Goal: Task Accomplishment & Management: Complete application form

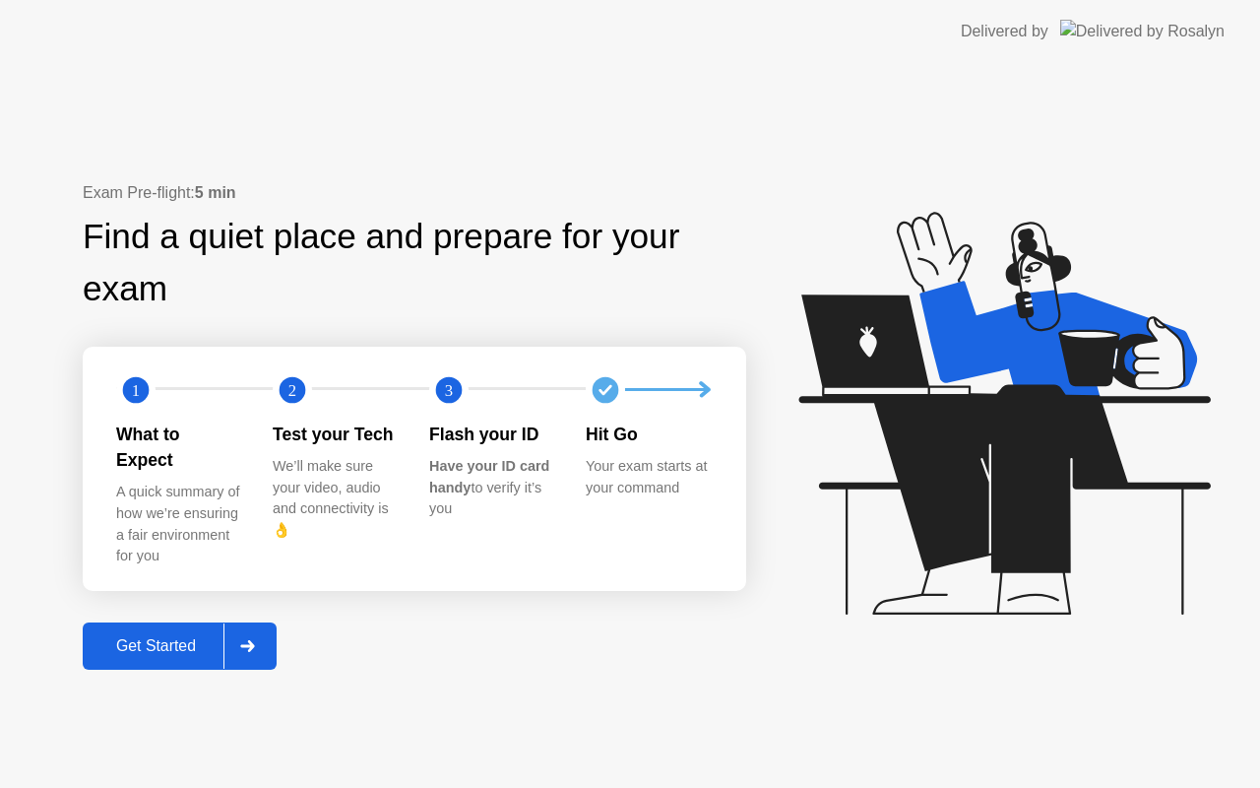
click at [148, 637] on div "Get Started" at bounding box center [156, 646] width 135 height 18
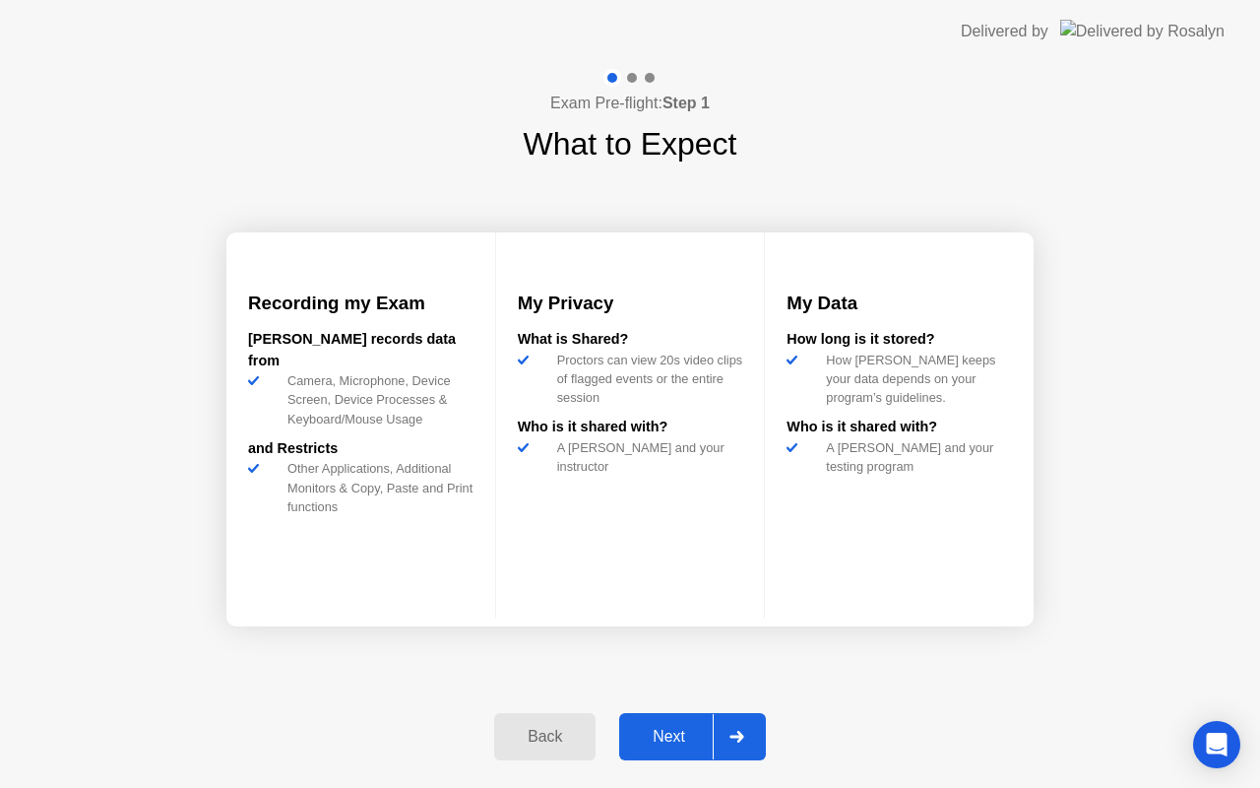
click at [662, 745] on div "Next" at bounding box center [669, 737] width 88 height 18
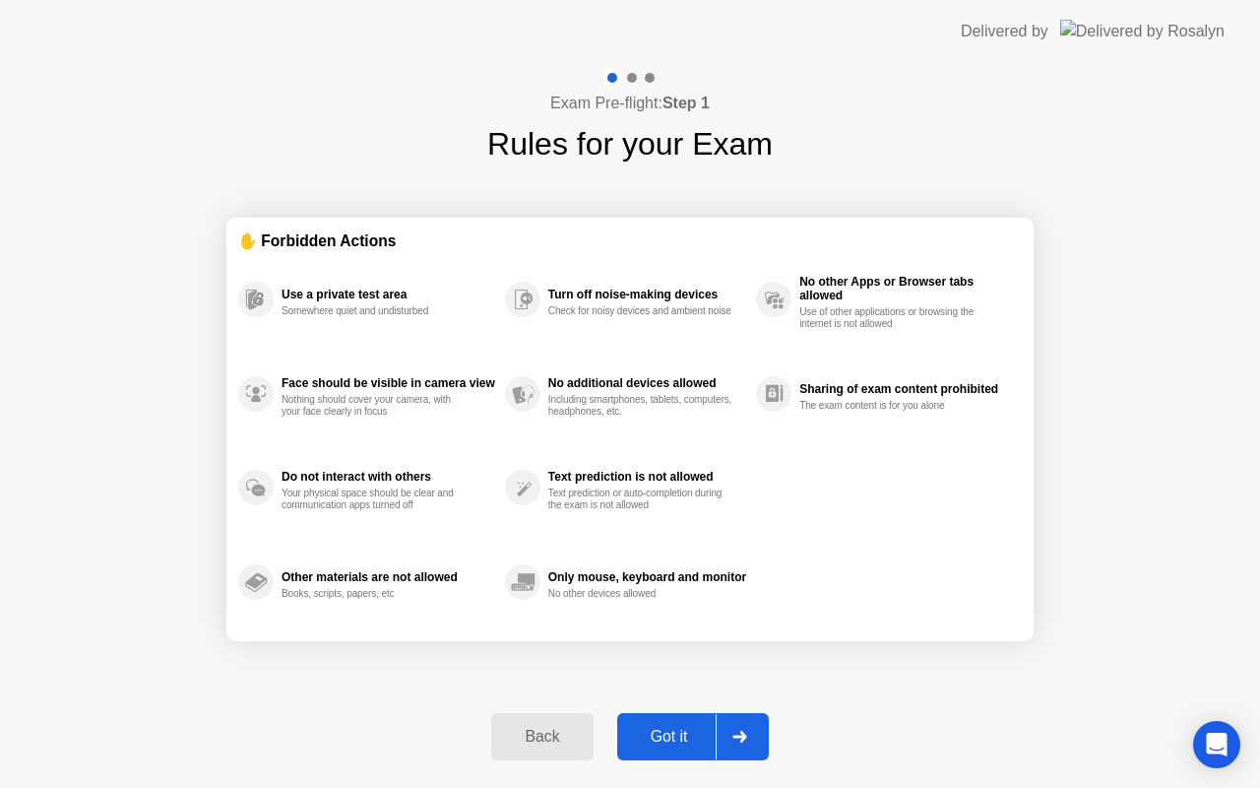
click at [662, 745] on div "Got it" at bounding box center [669, 737] width 93 height 18
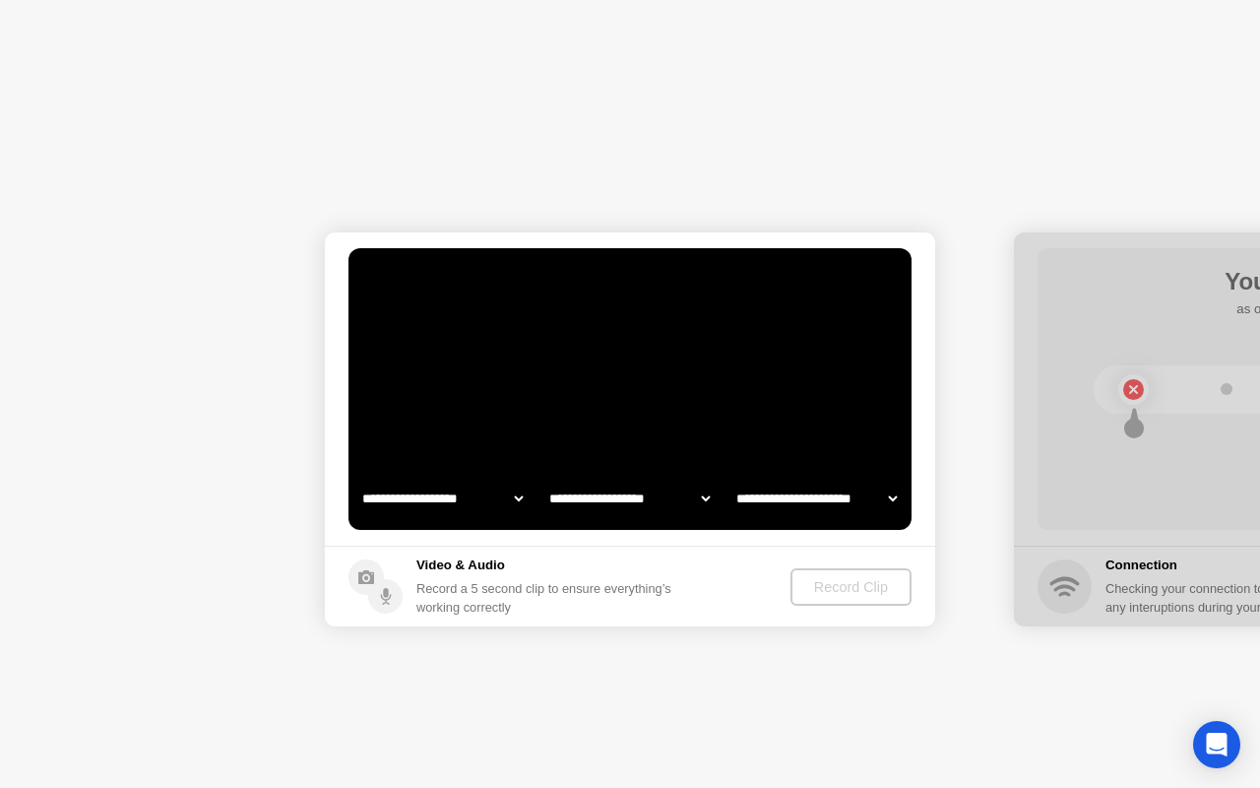
select select "**********"
select select "*******"
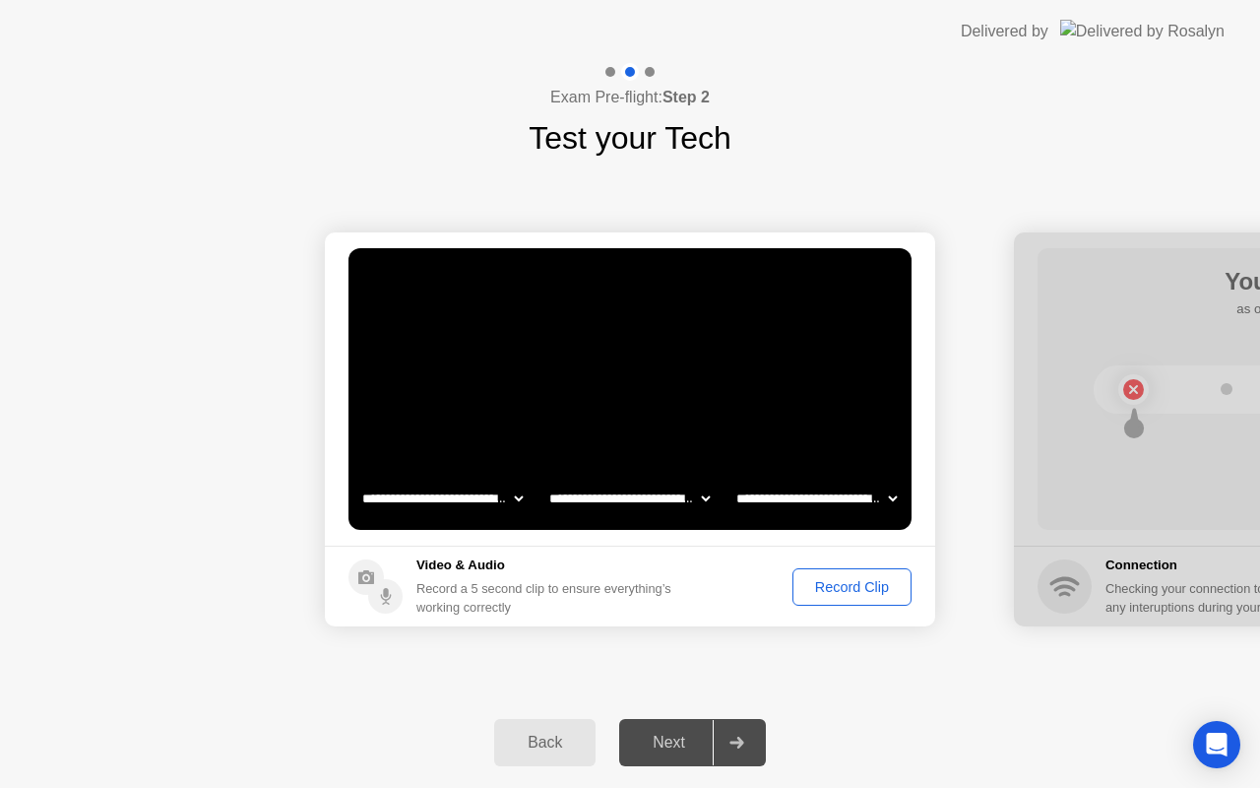
click at [803, 595] on div "Record Clip" at bounding box center [852, 587] width 105 height 16
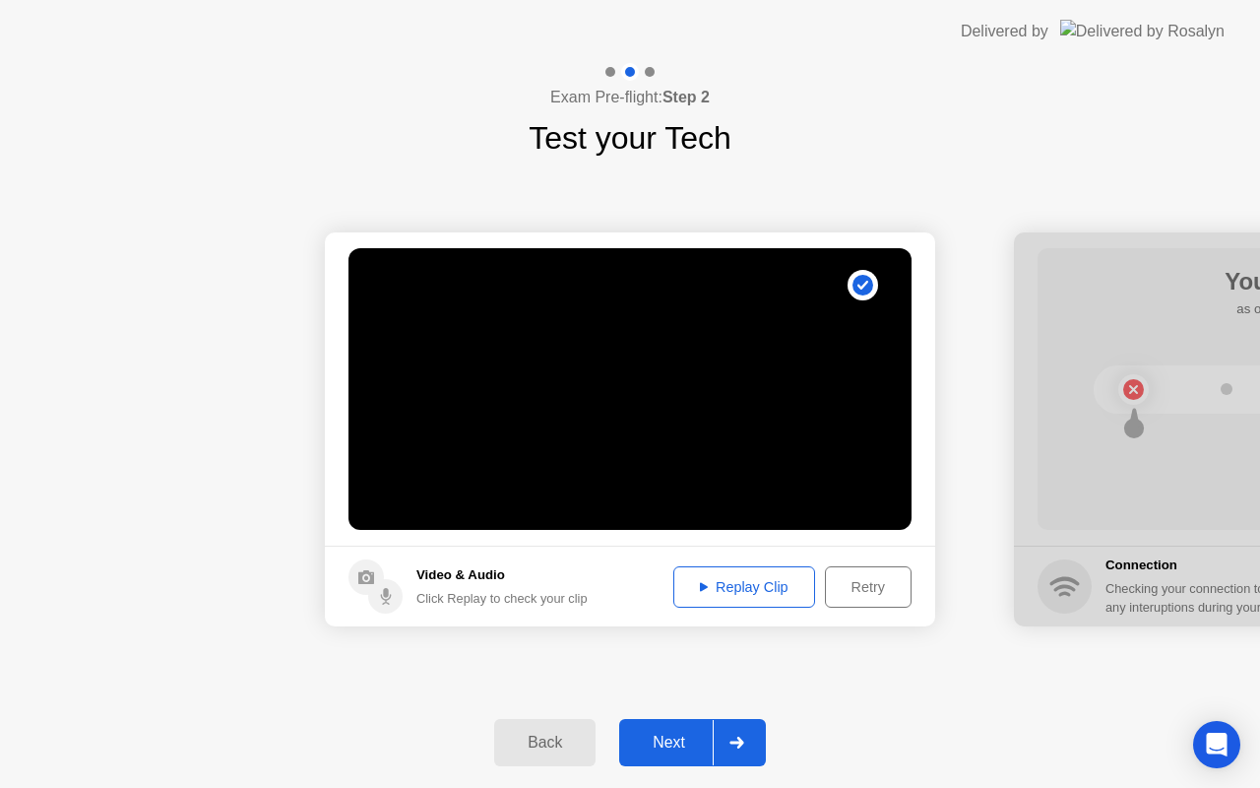
click at [709, 599] on button "Replay Clip" at bounding box center [745, 586] width 142 height 41
click at [668, 747] on div "Next" at bounding box center [669, 743] width 88 height 18
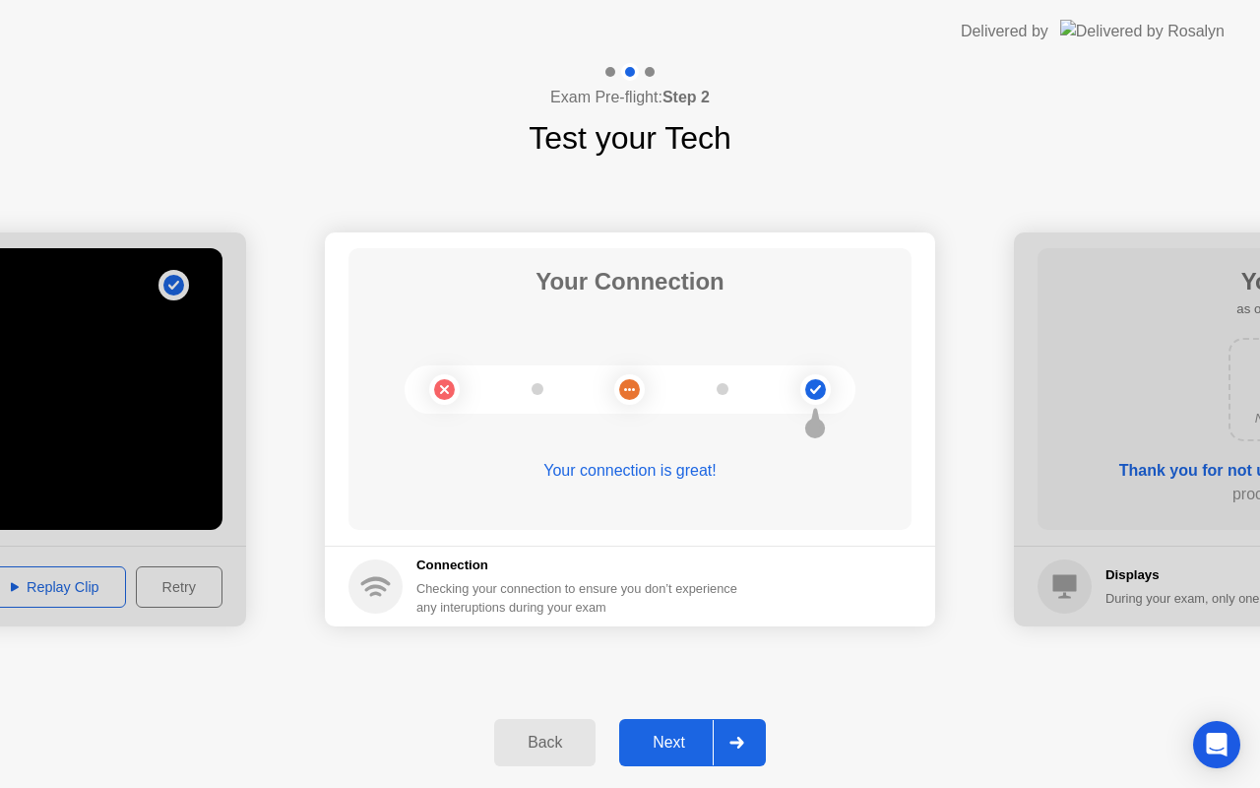
click at [675, 719] on button "Next" at bounding box center [692, 742] width 147 height 47
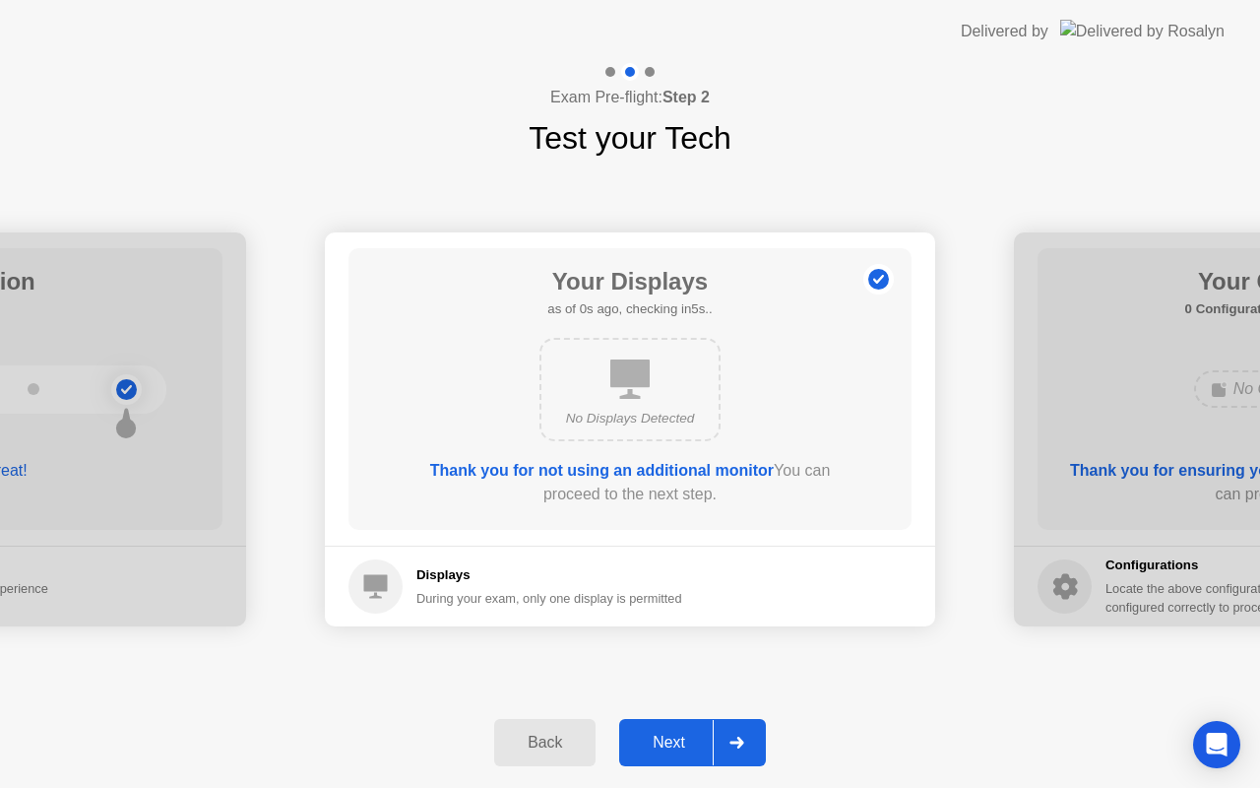
click at [677, 743] on div "Next" at bounding box center [669, 743] width 88 height 18
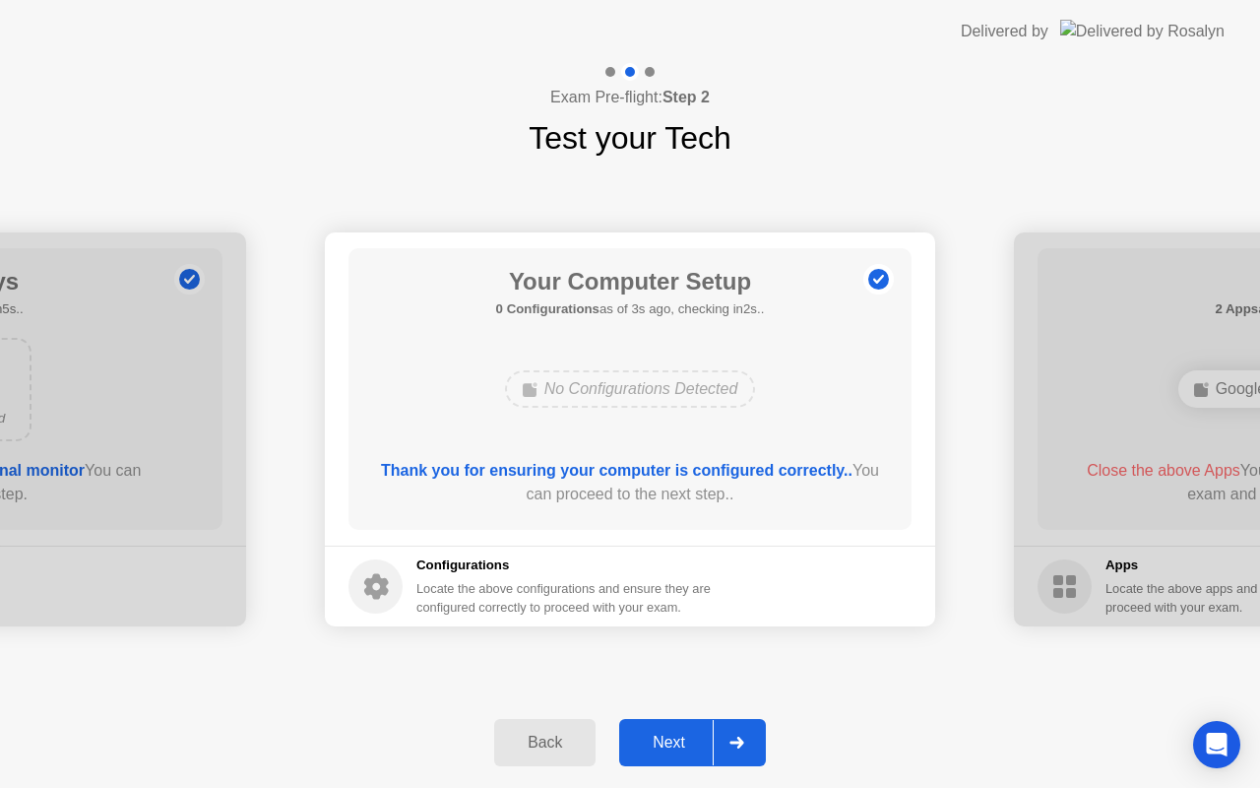
click at [677, 743] on div "Next" at bounding box center [669, 743] width 88 height 18
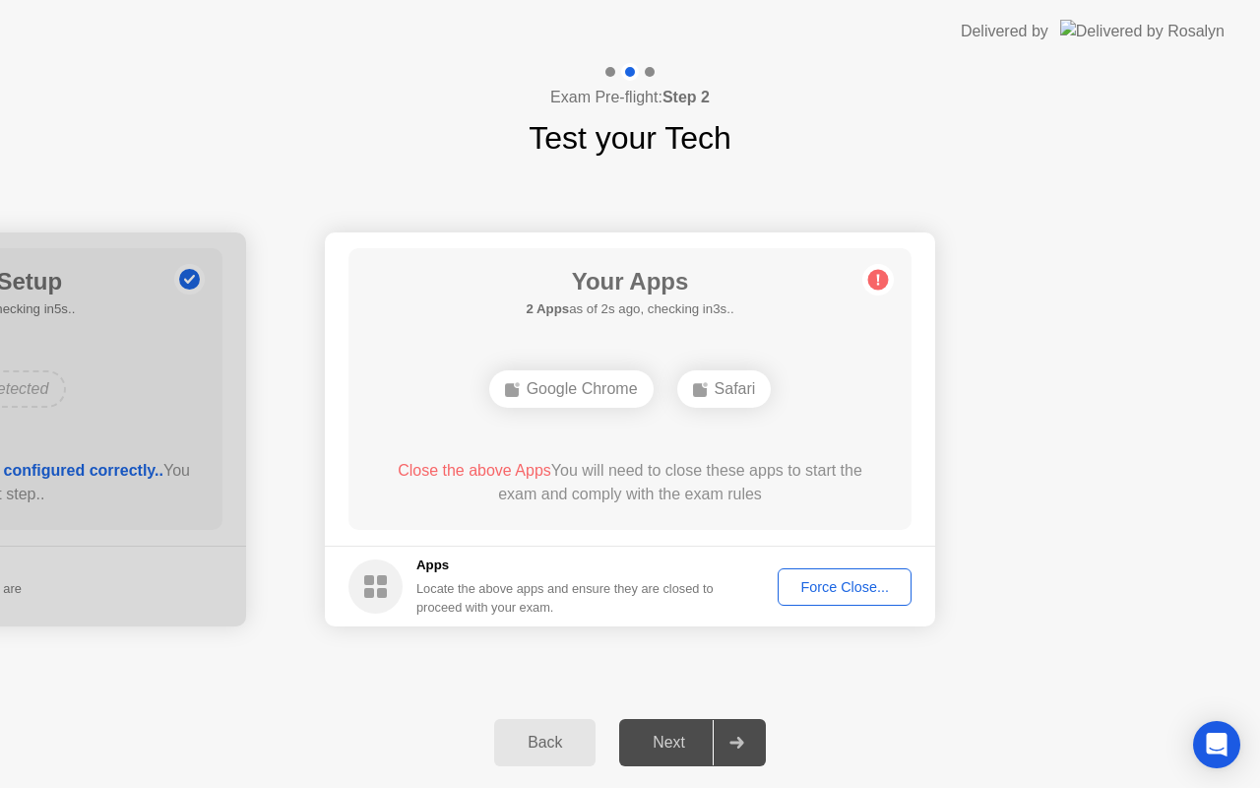
click at [821, 580] on div "Force Close..." at bounding box center [845, 587] width 120 height 16
click at [851, 580] on div "Force Close..." at bounding box center [845, 587] width 120 height 16
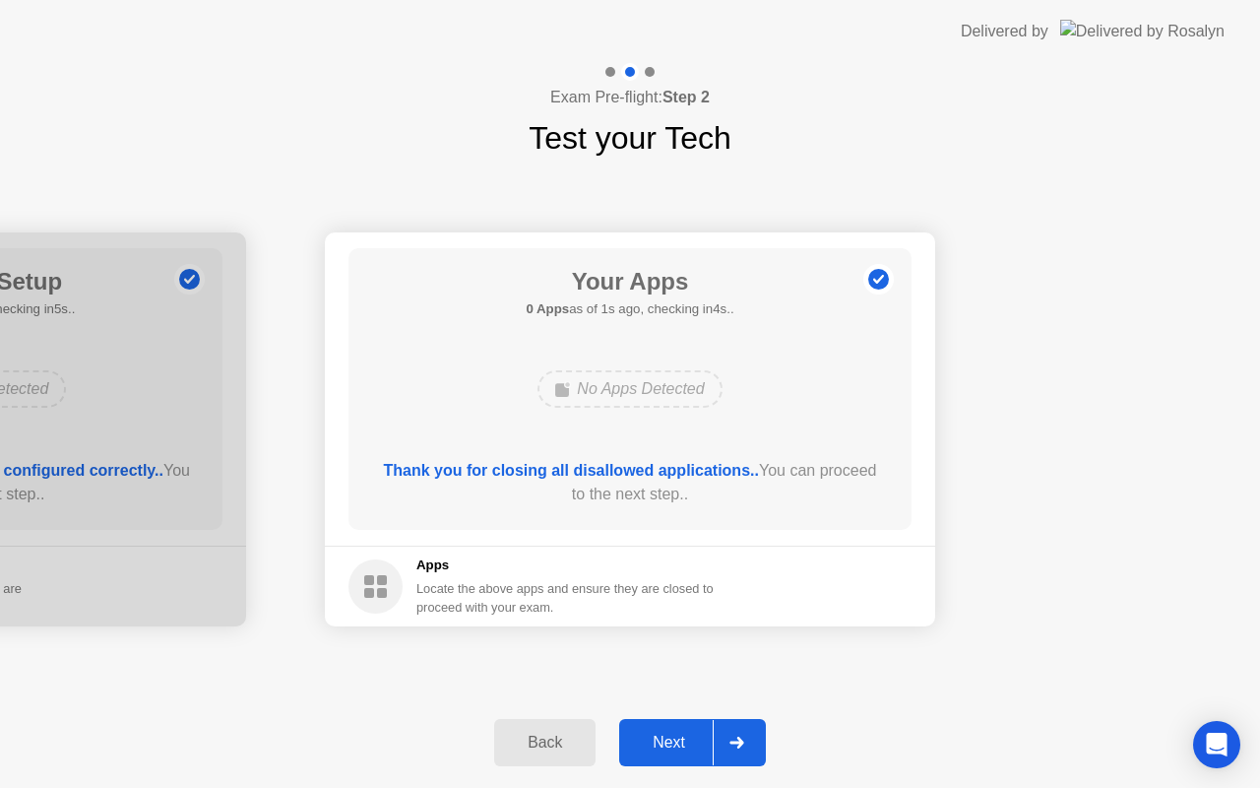
click at [667, 719] on button "Next" at bounding box center [692, 742] width 147 height 47
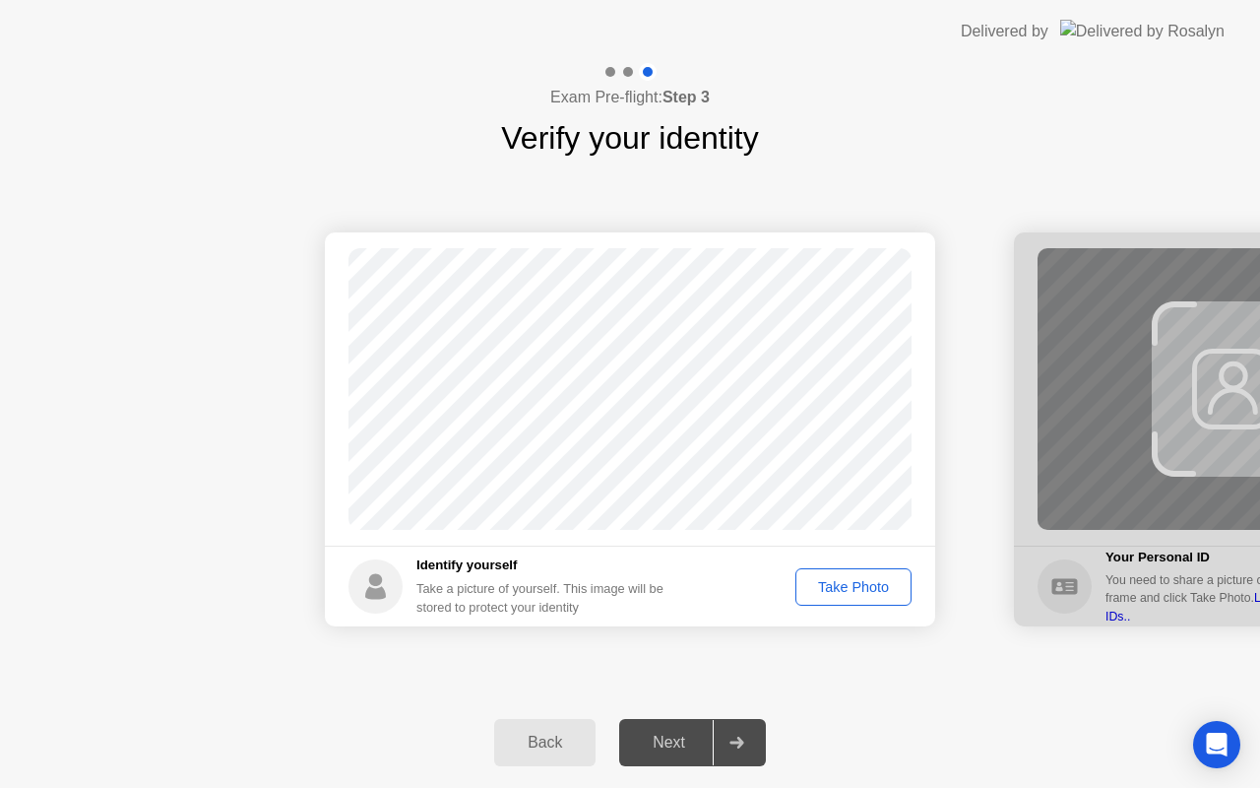
click at [828, 595] on div "Take Photo" at bounding box center [854, 587] width 102 height 16
click at [646, 758] on button "Next" at bounding box center [692, 742] width 147 height 47
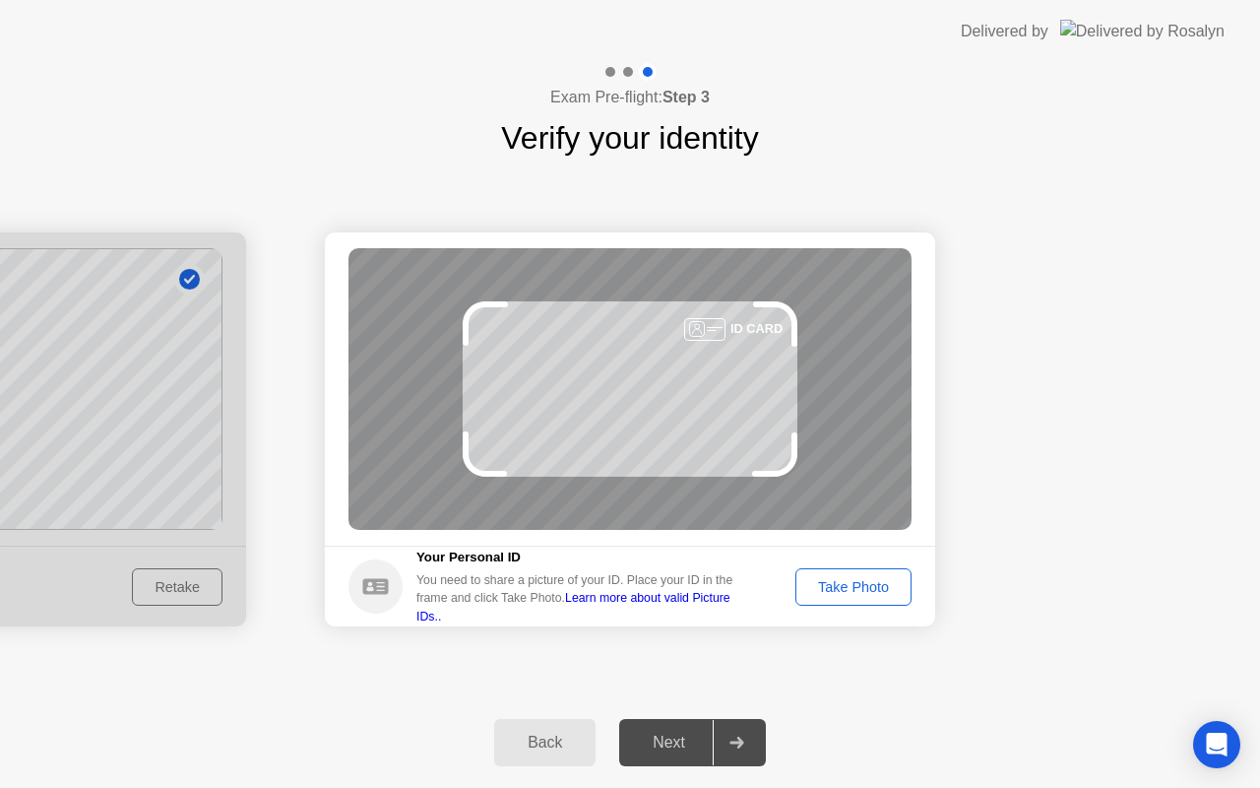
click at [829, 587] on div "Take Photo" at bounding box center [854, 587] width 102 height 16
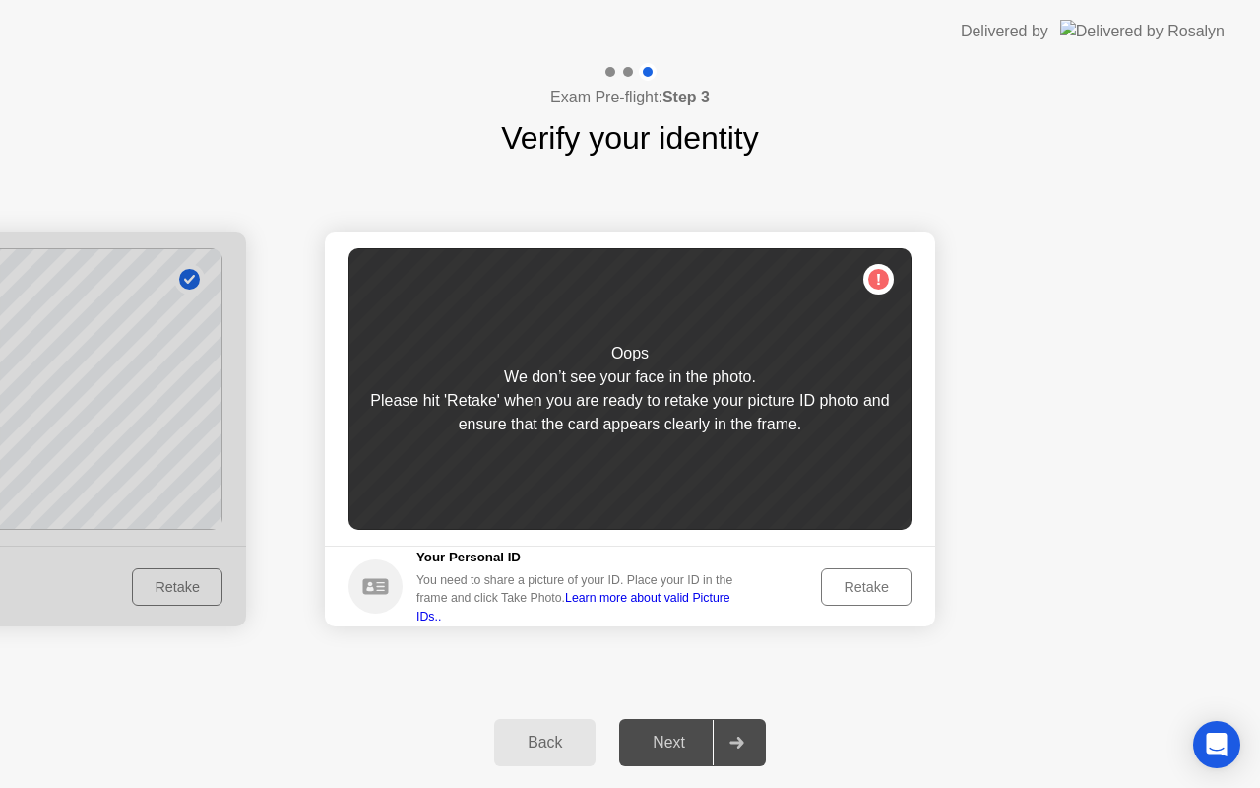
click at [829, 587] on div "Retake" at bounding box center [866, 587] width 77 height 16
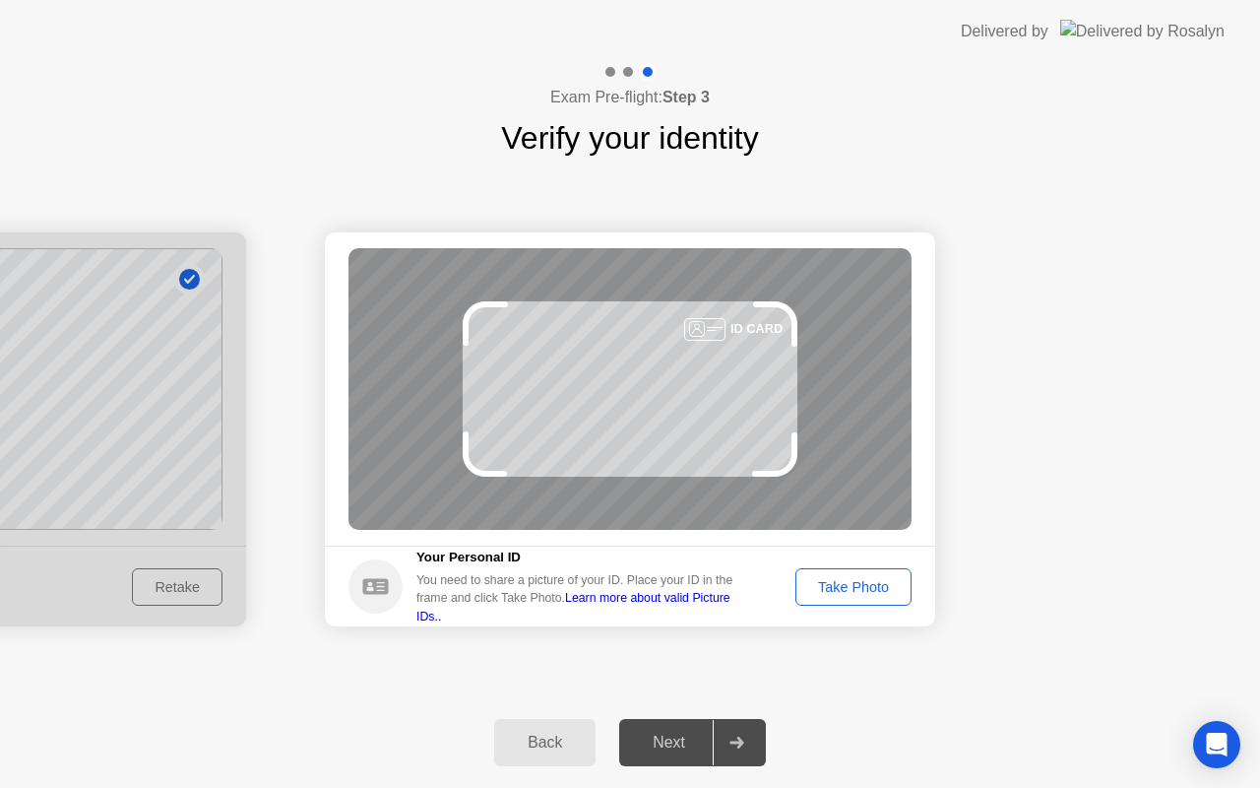
click at [830, 579] on div "Take Photo" at bounding box center [854, 587] width 102 height 16
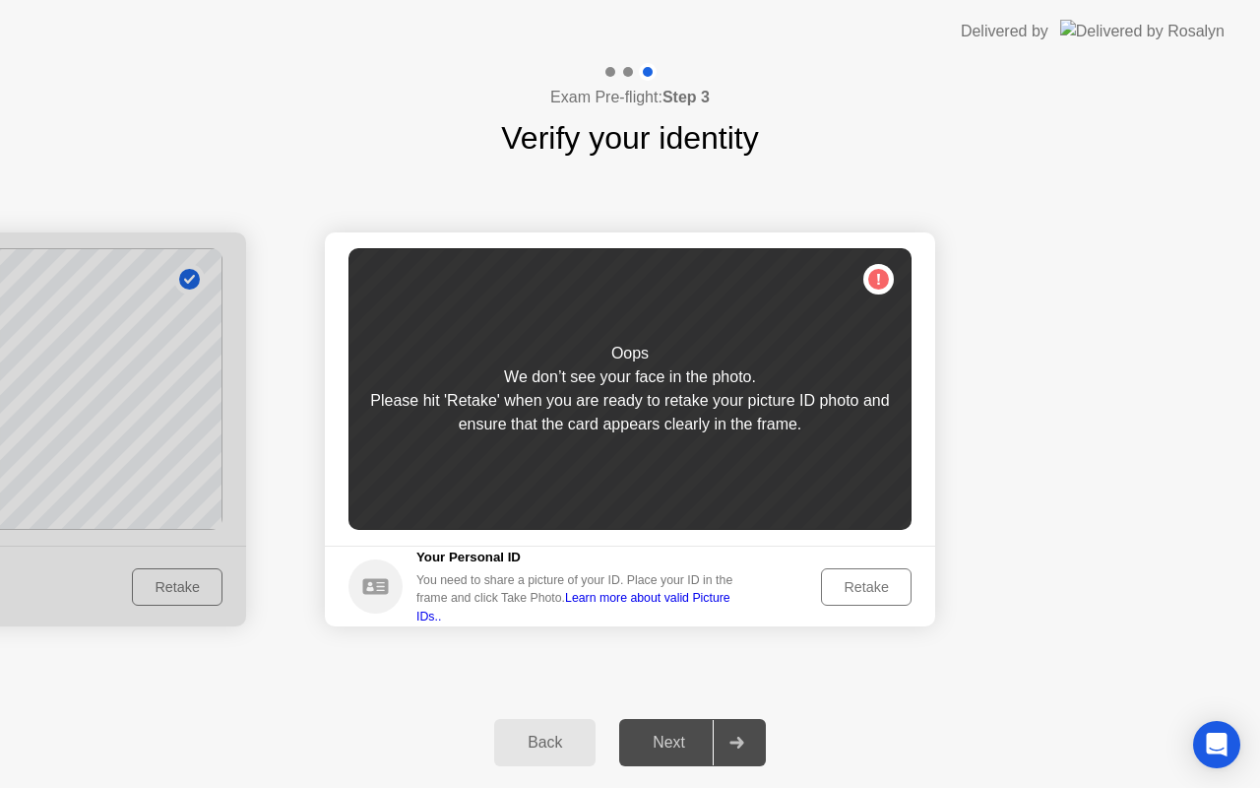
click at [856, 595] on div "Retake" at bounding box center [866, 587] width 77 height 16
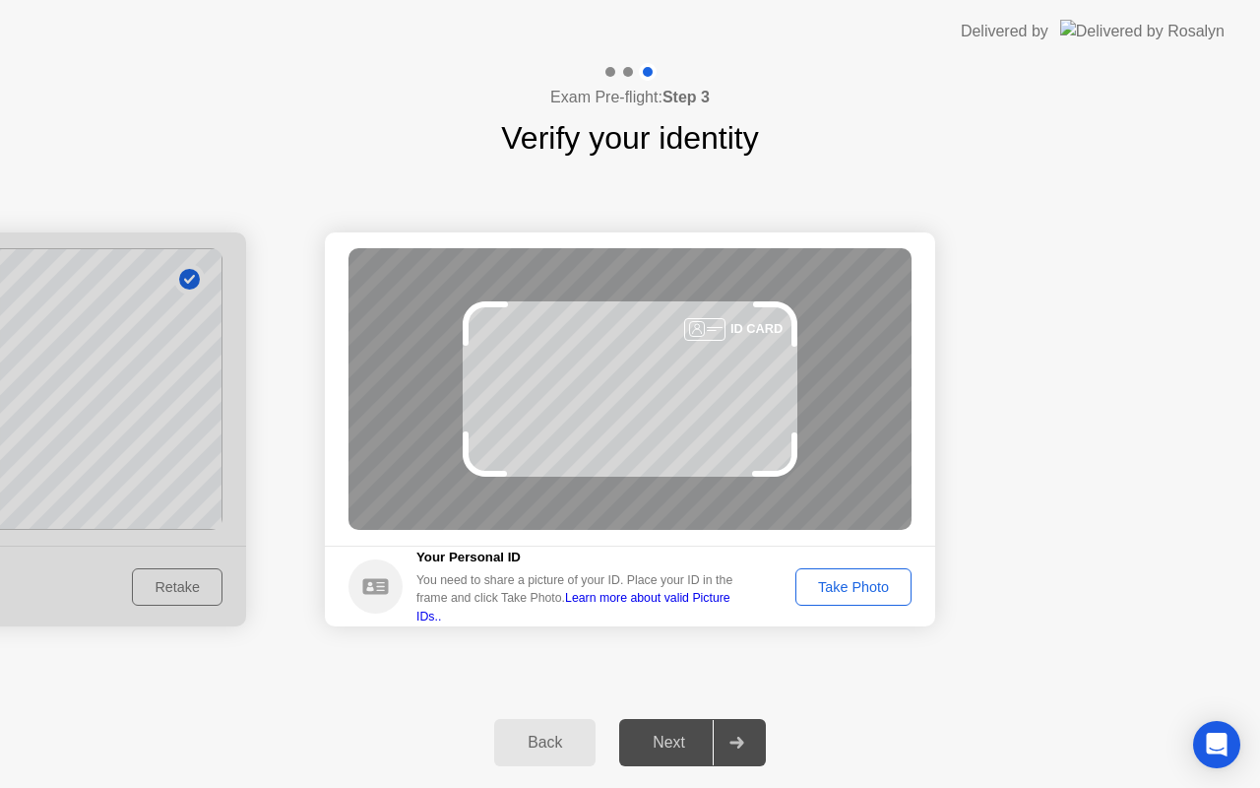
click at [839, 584] on div "Take Photo" at bounding box center [854, 587] width 102 height 16
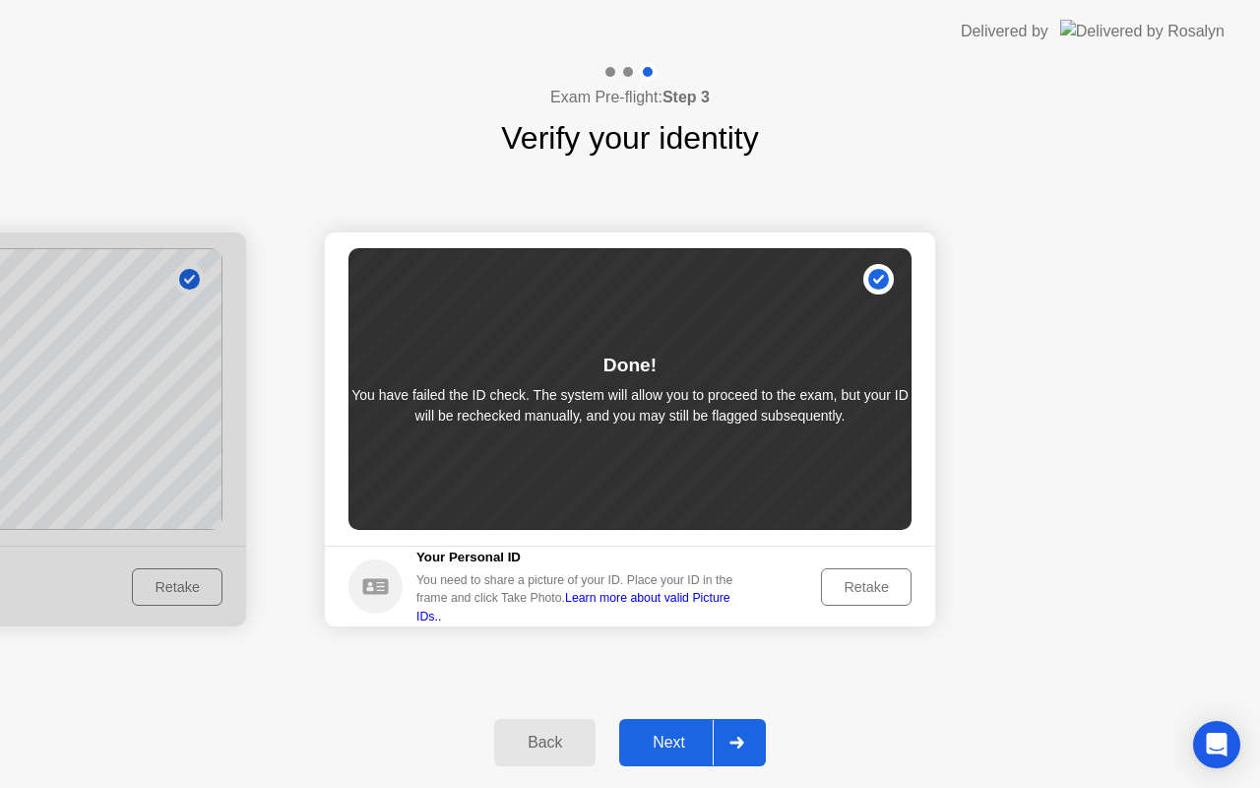
click at [731, 605] on link "Learn more about valid Picture IDs.." at bounding box center [574, 607] width 314 height 32
click at [853, 580] on div "Retake" at bounding box center [866, 587] width 77 height 16
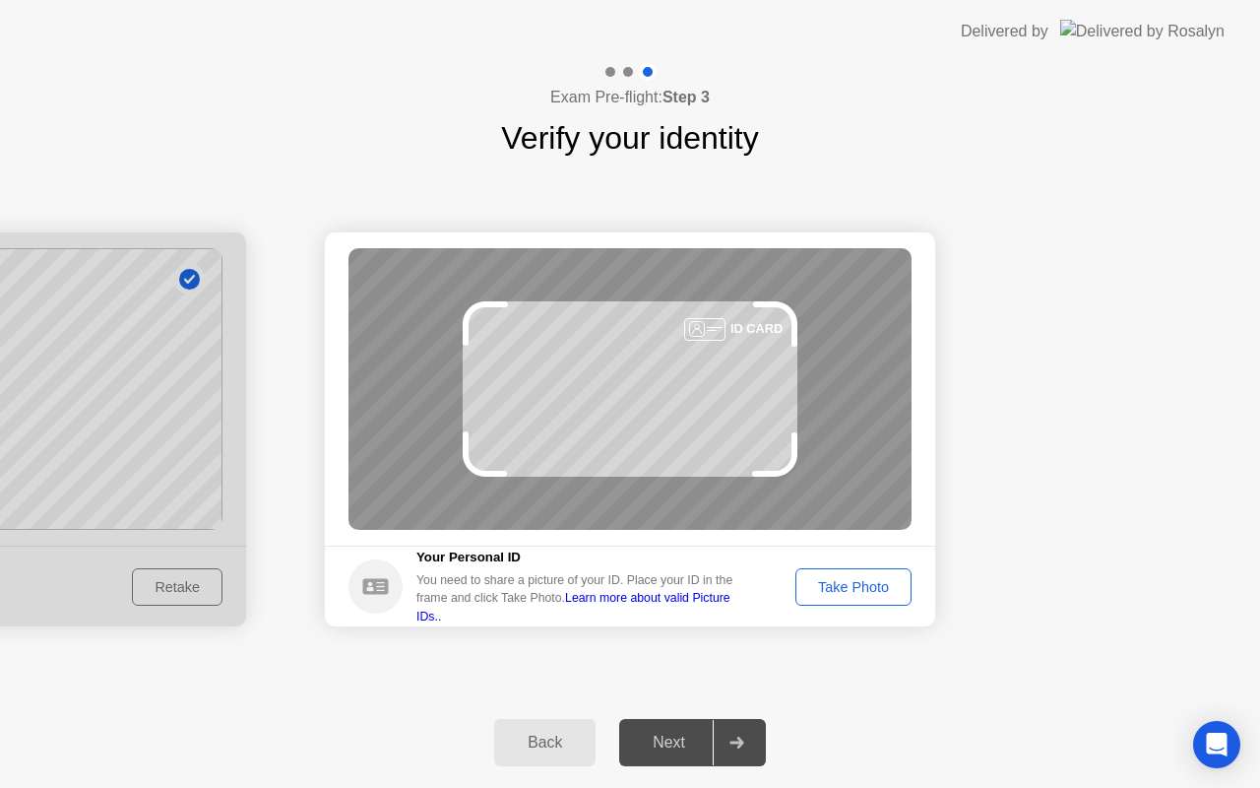
click at [857, 580] on div "Take Photo" at bounding box center [854, 587] width 102 height 16
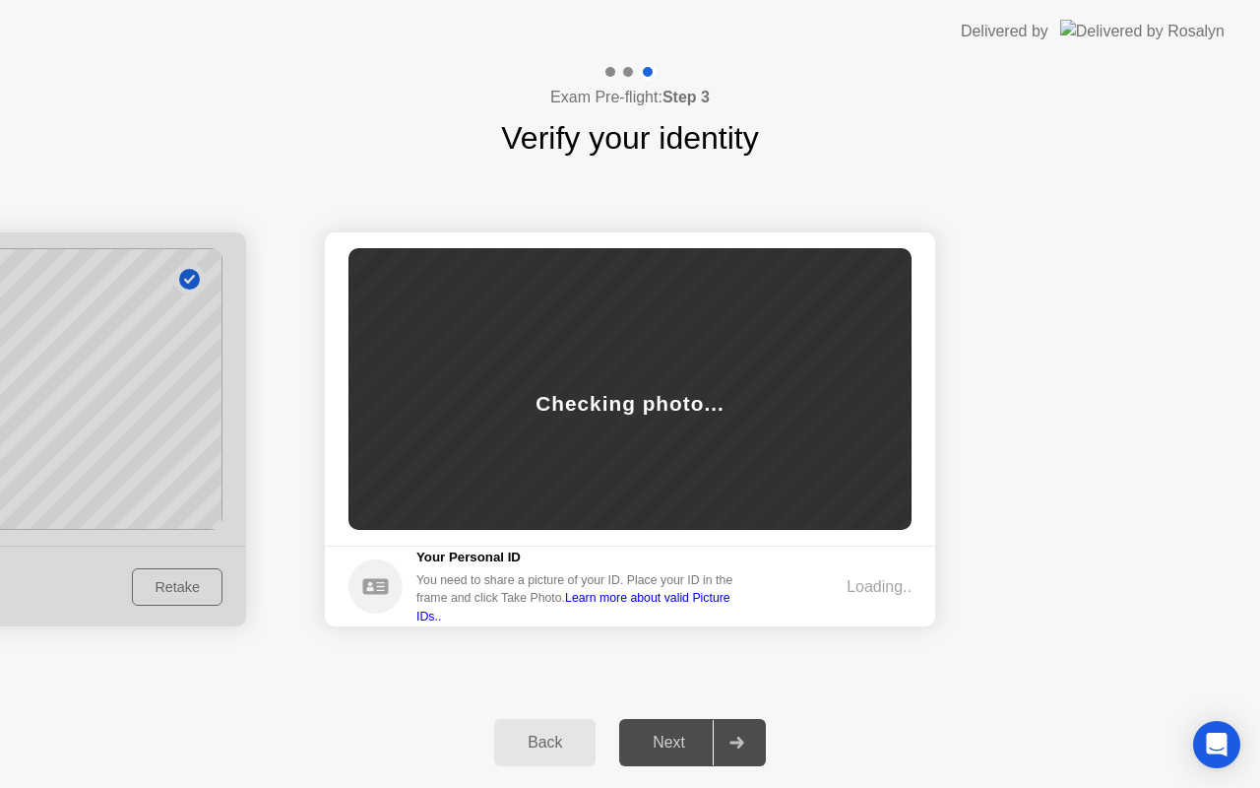
click at [748, 553] on footer "Your Personal ID You need to share a picture of your ID. Place your ID in the f…" at bounding box center [630, 586] width 611 height 81
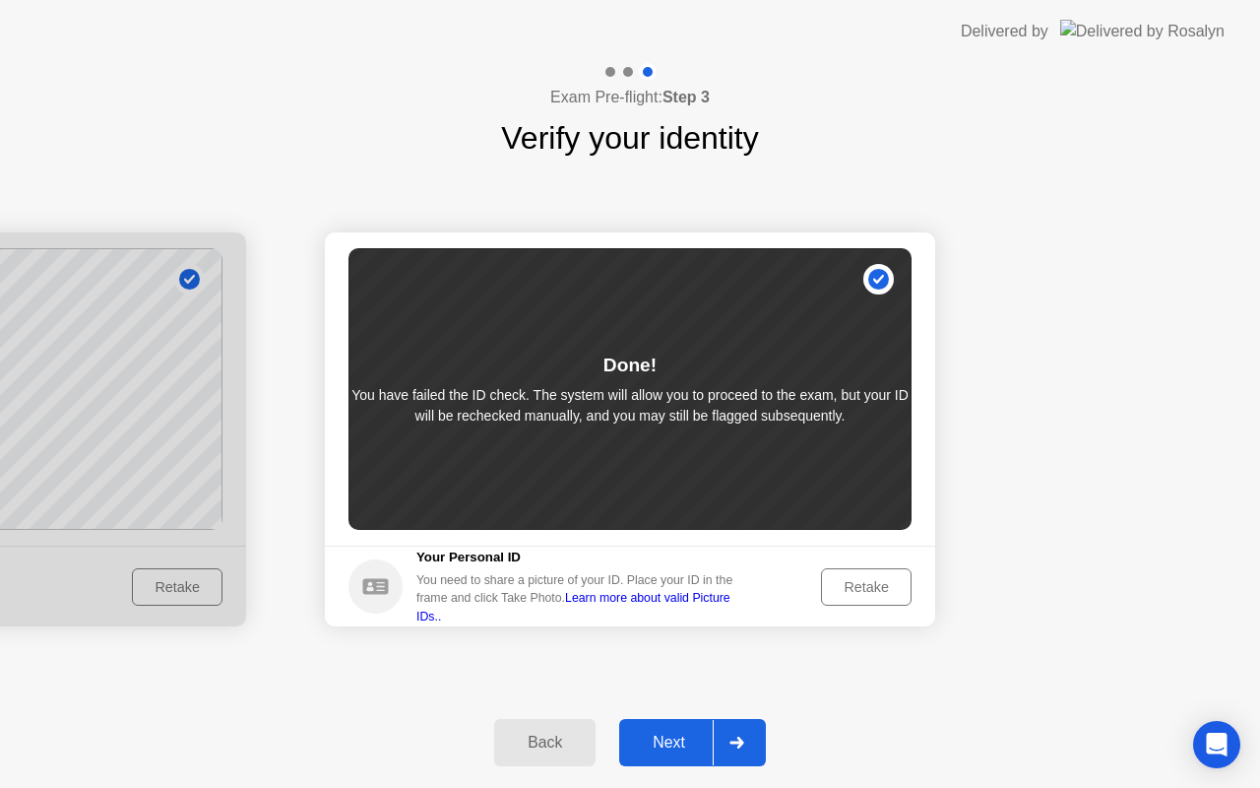
click at [877, 574] on button "Retake" at bounding box center [866, 586] width 91 height 37
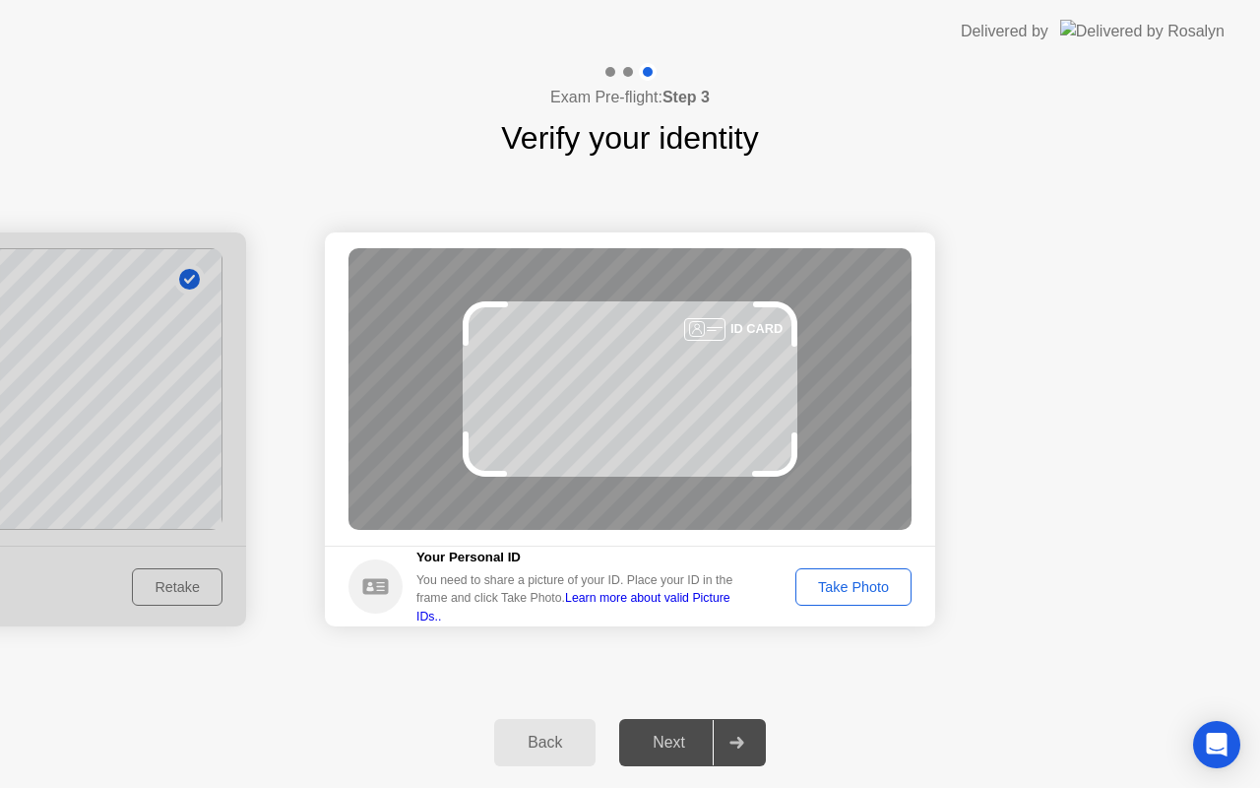
click at [877, 574] on button "Take Photo" at bounding box center [854, 586] width 116 height 37
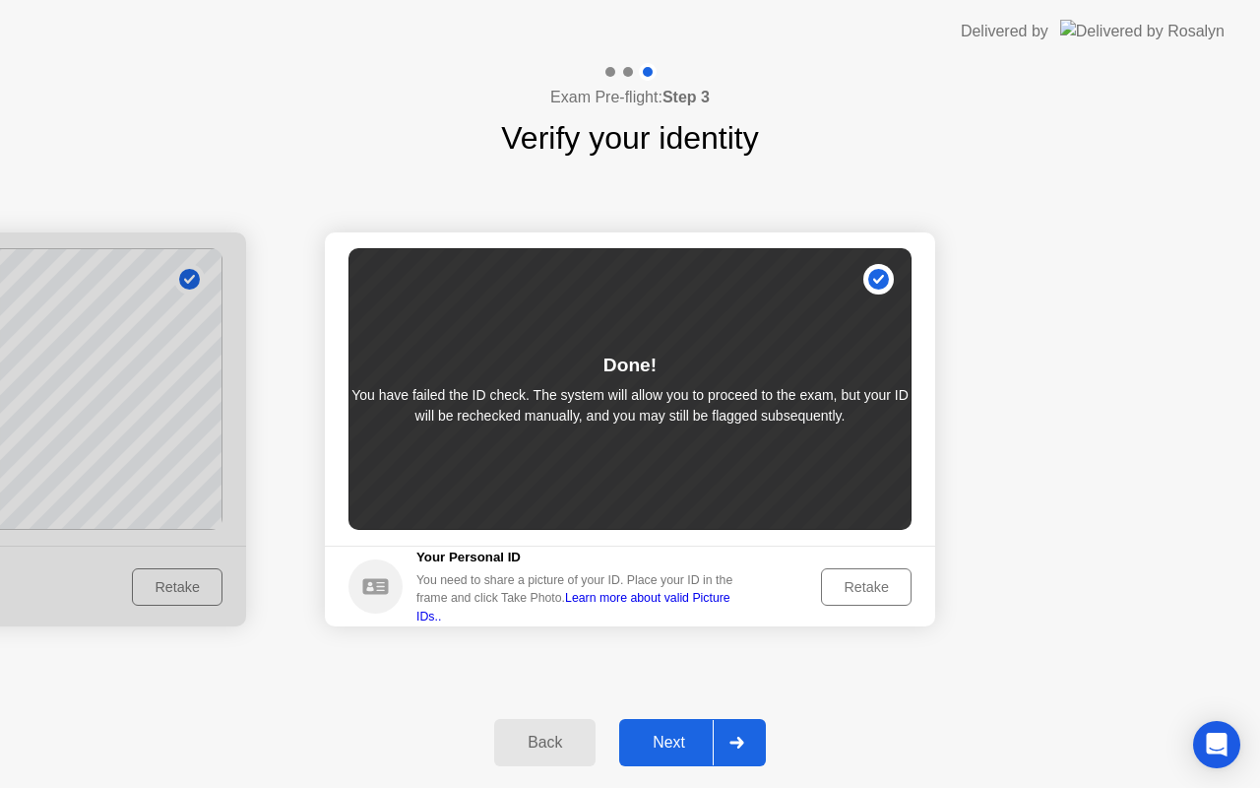
click at [877, 574] on button "Retake" at bounding box center [866, 586] width 91 height 37
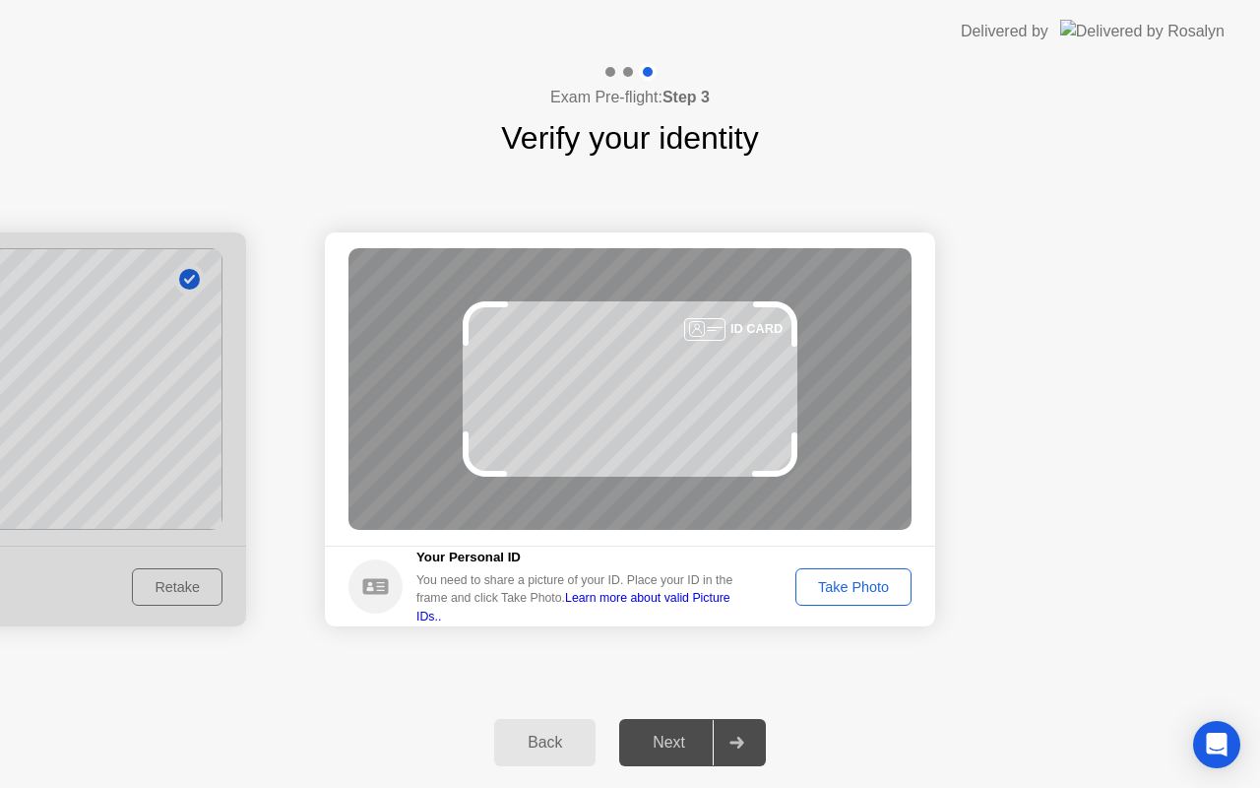
click at [871, 583] on div "Take Photo" at bounding box center [854, 587] width 102 height 16
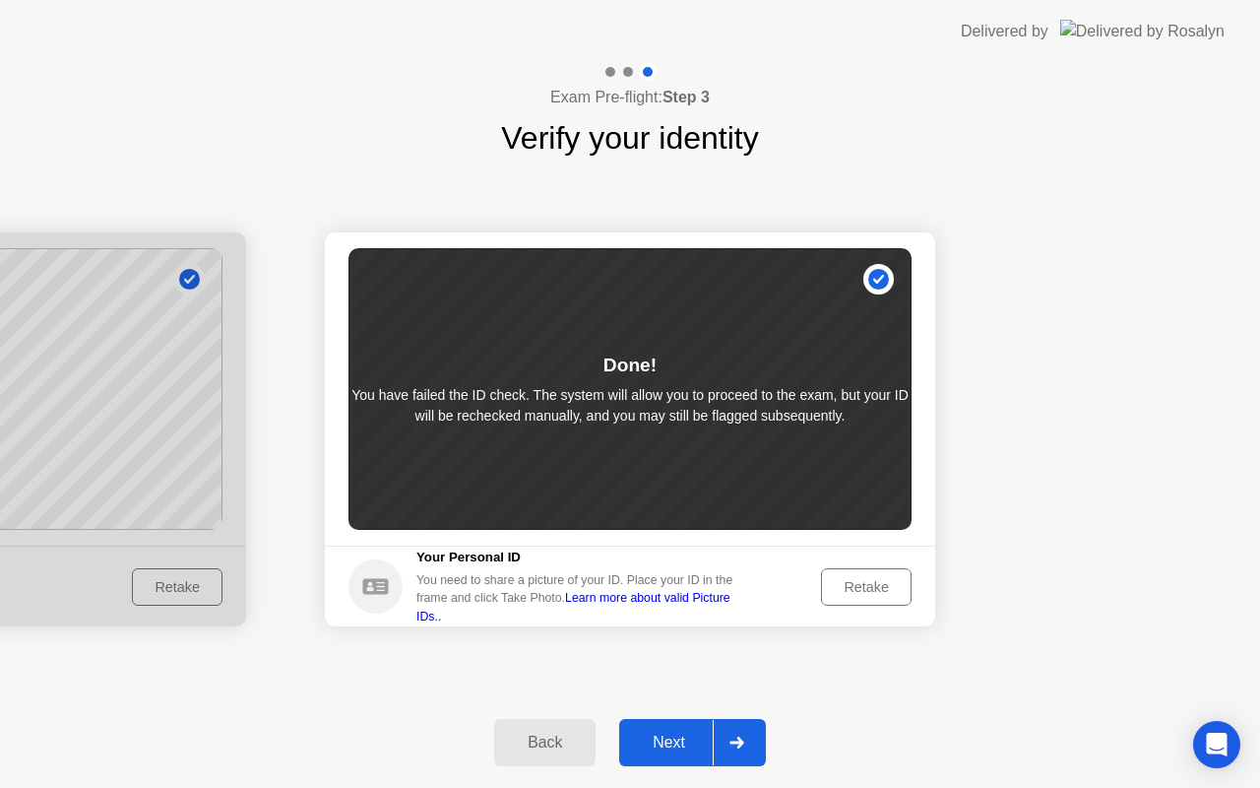
click at [663, 758] on button "Next" at bounding box center [692, 742] width 147 height 47
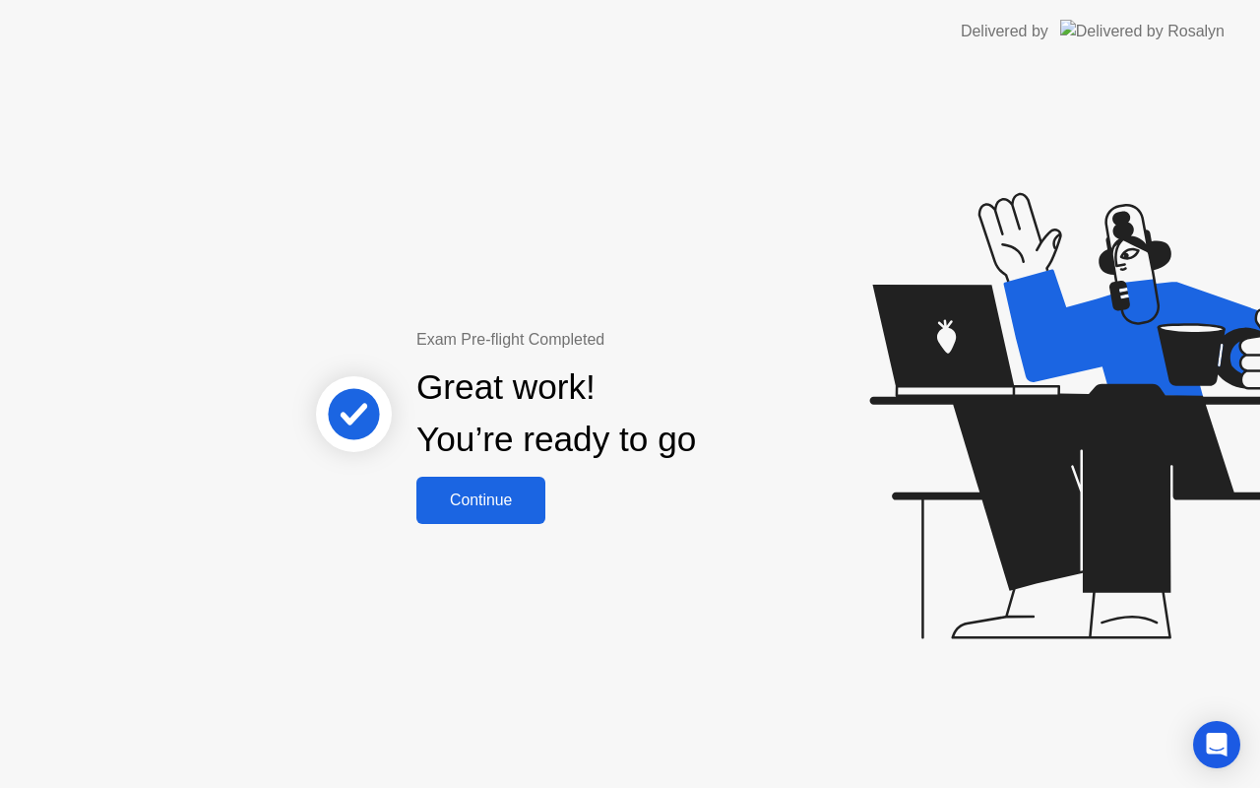
click at [484, 475] on div "Great work! You’re ready to go" at bounding box center [557, 414] width 532 height 125
click at [484, 478] on button "Continue" at bounding box center [481, 500] width 129 height 47
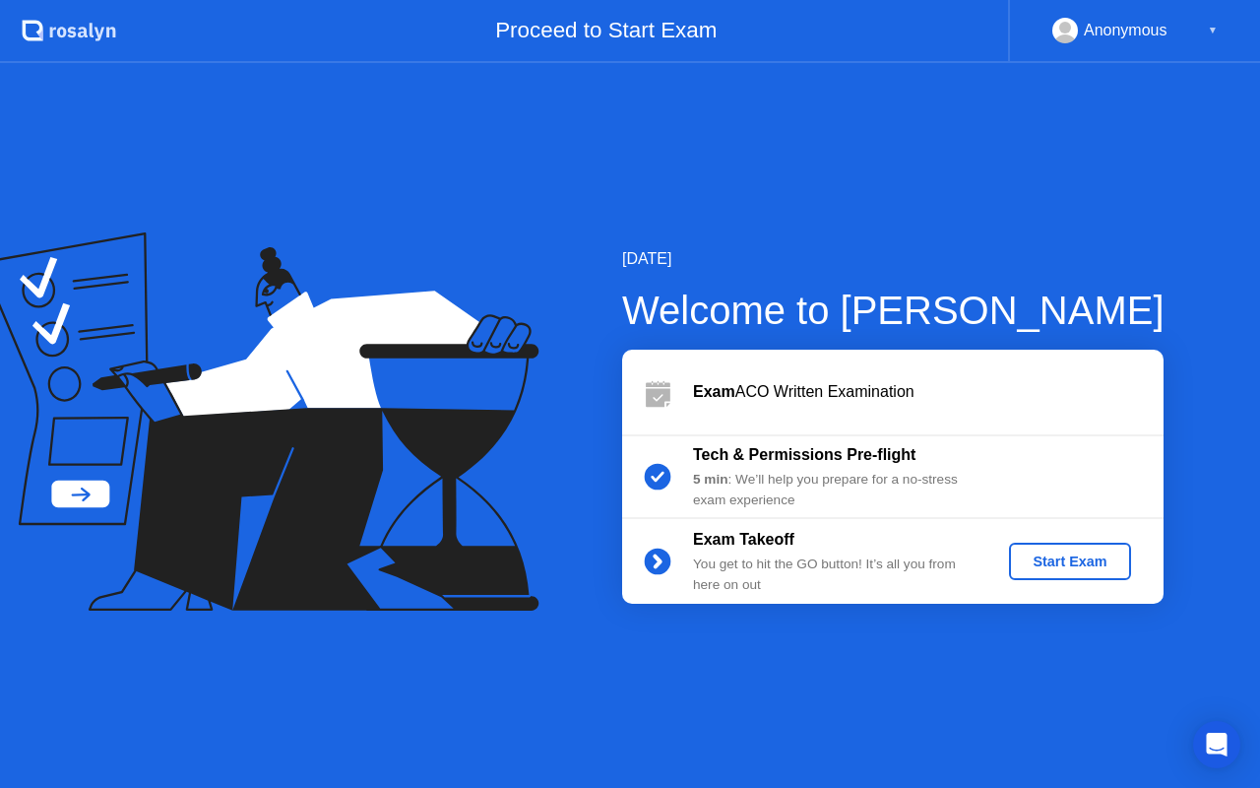
click at [1080, 546] on button "Start Exam" at bounding box center [1069, 561] width 121 height 37
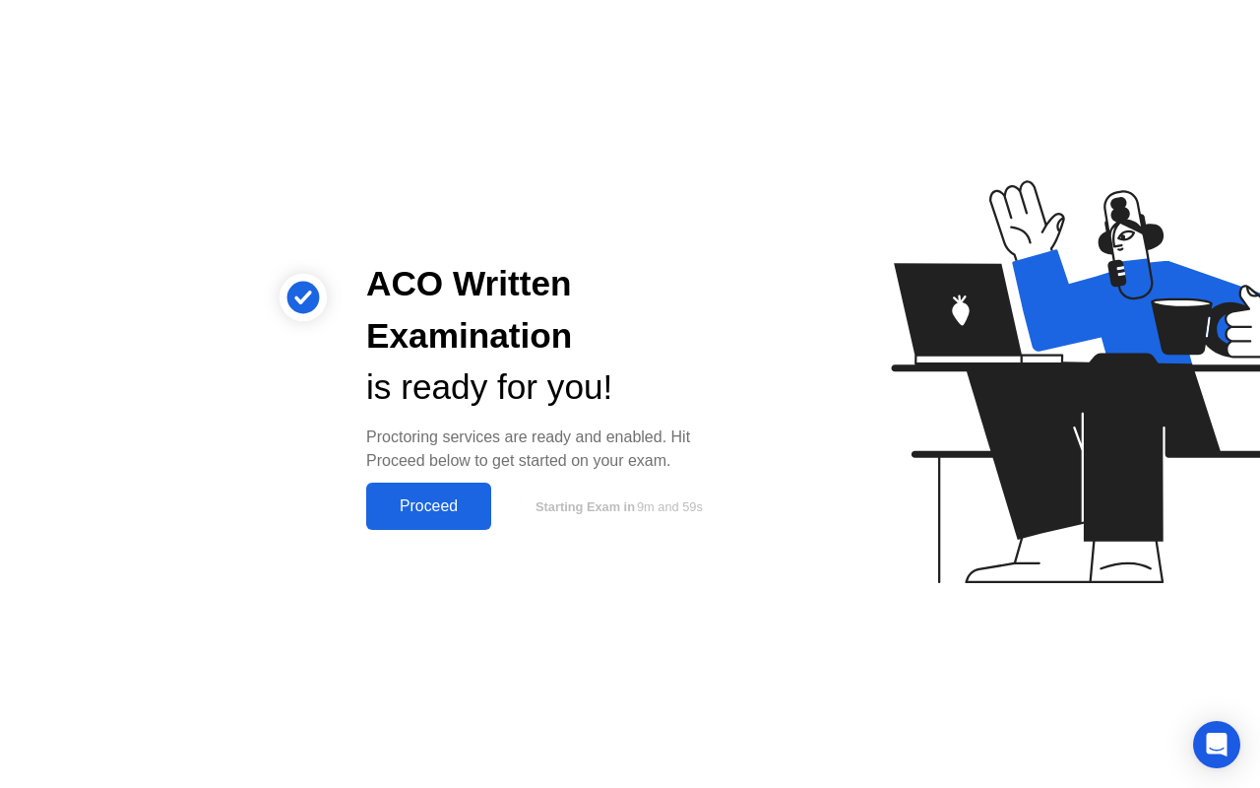
click at [410, 521] on button "Proceed" at bounding box center [428, 506] width 125 height 47
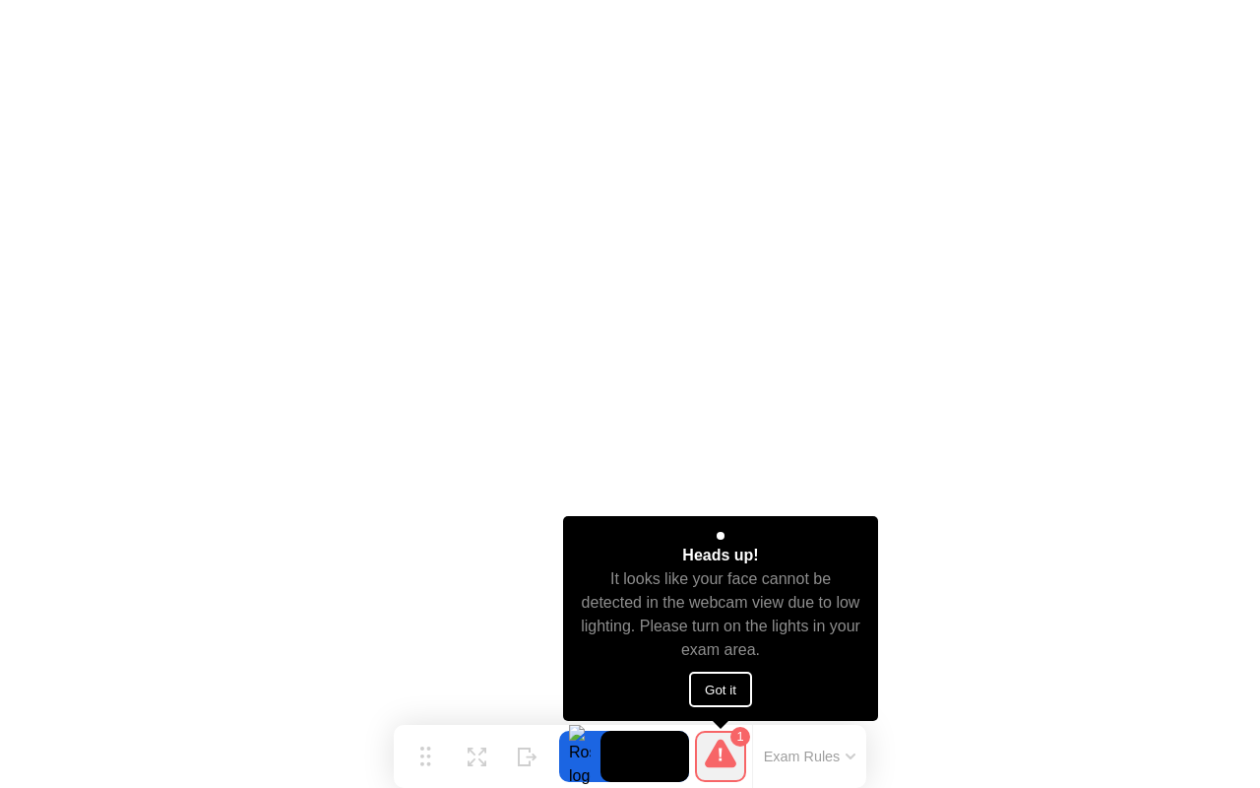
click at [703, 711] on div "Heads up! It looks like your face cannot be detected in the webcam view due to …" at bounding box center [721, 618] width 316 height 205
click at [710, 700] on button "Got it" at bounding box center [720, 689] width 63 height 35
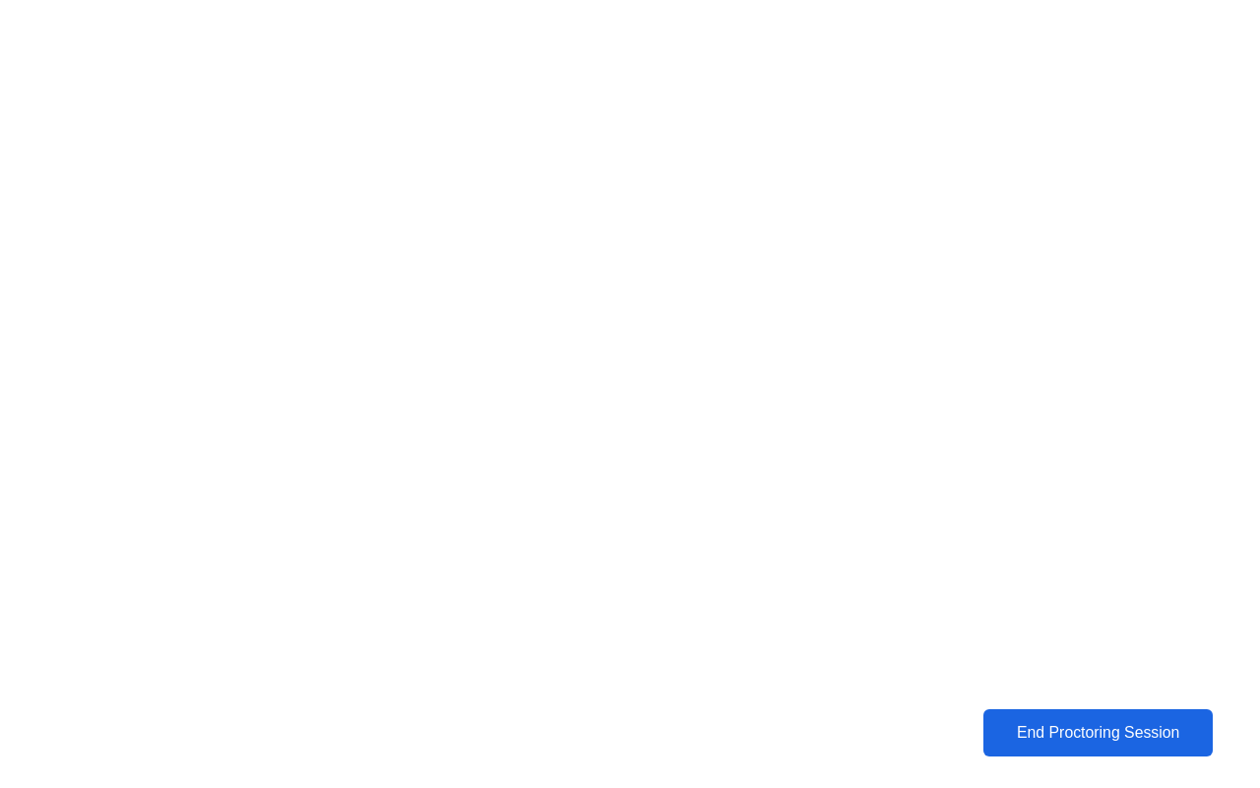
click at [1005, 731] on div "End Proctoring Session" at bounding box center [1099, 733] width 218 height 18
